Goal: Task Accomplishment & Management: Manage account settings

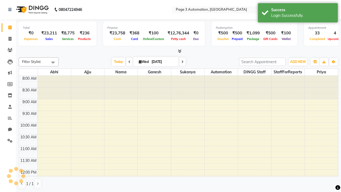
select select "en"
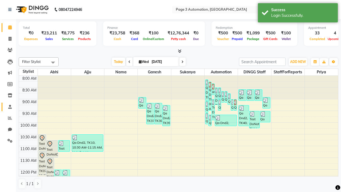
click at [8, 107] on span at bounding box center [9, 107] width 9 height 6
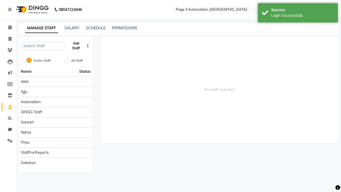
click at [76, 46] on button "Add Staff" at bounding box center [75, 46] width 17 height 14
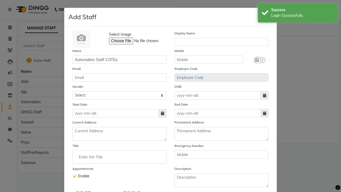
type input "Automation Staff COTDz"
type input "9231335577"
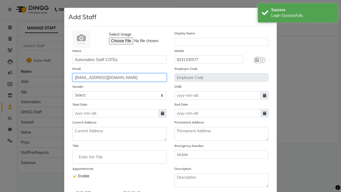
type input "[EMAIL_ADDRESS][DOMAIN_NAME]"
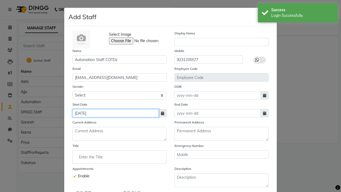
type input "[DATE]"
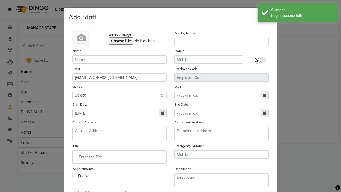
checkbox input "false"
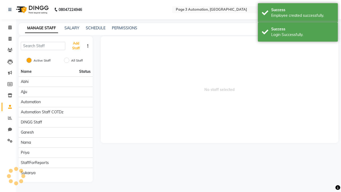
scroll to position [43, 0]
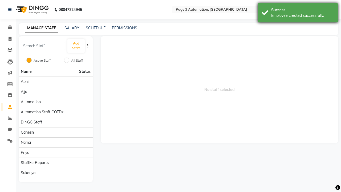
click at [298, 14] on div "Employee created successfully." at bounding box center [302, 16] width 63 height 6
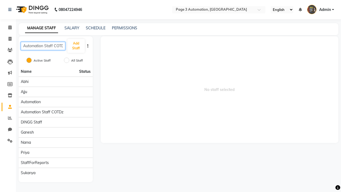
scroll to position [0, 3]
type input "Automation Staff COTDz"
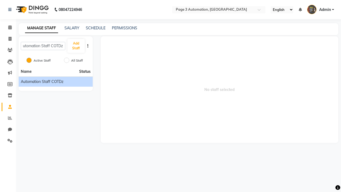
click at [55, 82] on span "Automation Staff COTDz" at bounding box center [42, 82] width 43 height 6
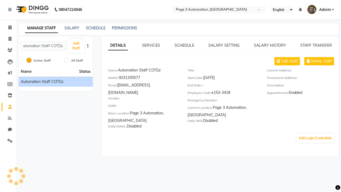
scroll to position [0, 0]
click at [184, 45] on link "SCHEDULE" at bounding box center [184, 45] width 20 height 5
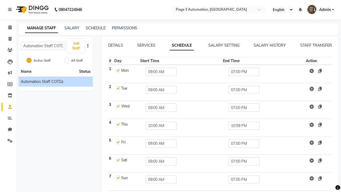
click at [182, 45] on link "SCHEDULE" at bounding box center [182, 46] width 24 height 10
click at [117, 70] on label at bounding box center [118, 70] width 4 height 4
click at [117, 70] on input "checkbox" at bounding box center [117, 69] width 3 height 3
checkbox input "false"
click at [160, 72] on input "09:00 AM" at bounding box center [161, 72] width 31 height 8
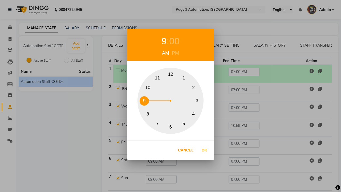
click at [164, 41] on div "9" at bounding box center [163, 41] width 5 height 14
click at [165, 53] on div "AM" at bounding box center [166, 53] width 10 height 7
click at [144, 101] on button "9" at bounding box center [144, 100] width 9 height 9
click at [204, 150] on button "Ok" at bounding box center [204, 150] width 11 height 11
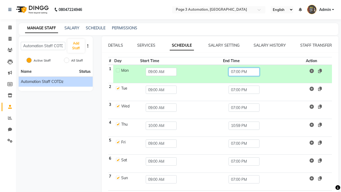
click at [243, 72] on input "07:00 PM" at bounding box center [244, 72] width 31 height 8
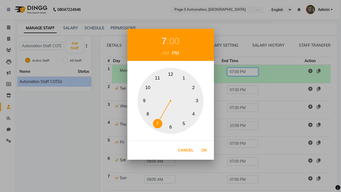
scroll to position [21, 0]
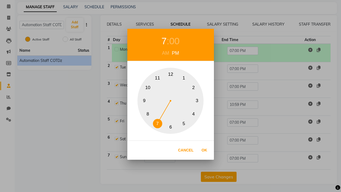
click at [164, 41] on div "7" at bounding box center [163, 41] width 5 height 14
click at [184, 123] on button "5" at bounding box center [183, 123] width 9 height 9
click at [175, 53] on div "PM" at bounding box center [175, 53] width 10 height 7
click at [174, 41] on div "00" at bounding box center [174, 41] width 10 height 14
click at [197, 101] on button "15" at bounding box center [196, 100] width 9 height 9
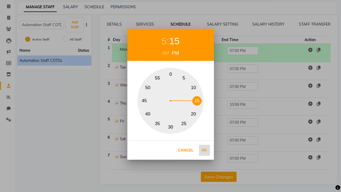
click at [204, 150] on button "Ok" at bounding box center [204, 150] width 11 height 11
type input "05:15 PM"
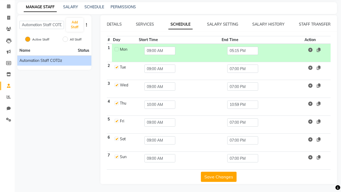
scroll to position [0, 0]
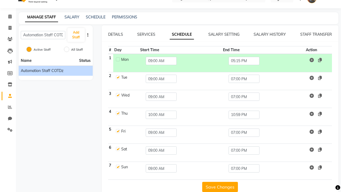
click at [218, 186] on button "Save Changes" at bounding box center [220, 187] width 36 height 10
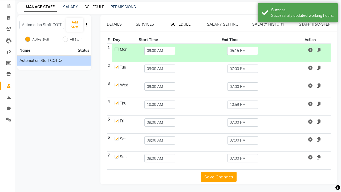
click at [94, 7] on link "SCHEDULE" at bounding box center [94, 7] width 20 height 5
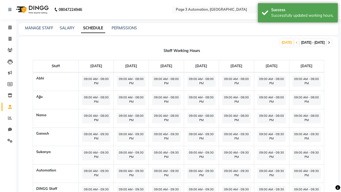
click at [329, 43] on icon at bounding box center [329, 42] width 2 height 3
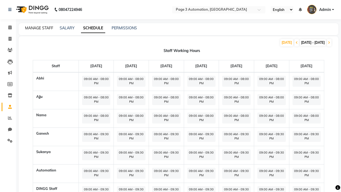
click at [39, 28] on link "MANAGE STAFF" at bounding box center [39, 28] width 28 height 5
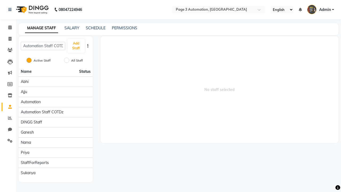
scroll to position [0, 3]
type input "Automation Staff COTDz"
click at [55, 109] on span "Automation Staff COTDz" at bounding box center [42, 112] width 43 height 6
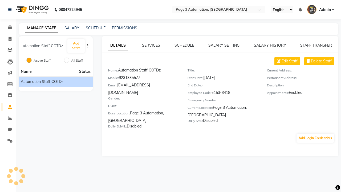
scroll to position [0, 0]
click at [118, 45] on link "DETAILS" at bounding box center [118, 46] width 20 height 10
